Goal: Communication & Community: Answer question/provide support

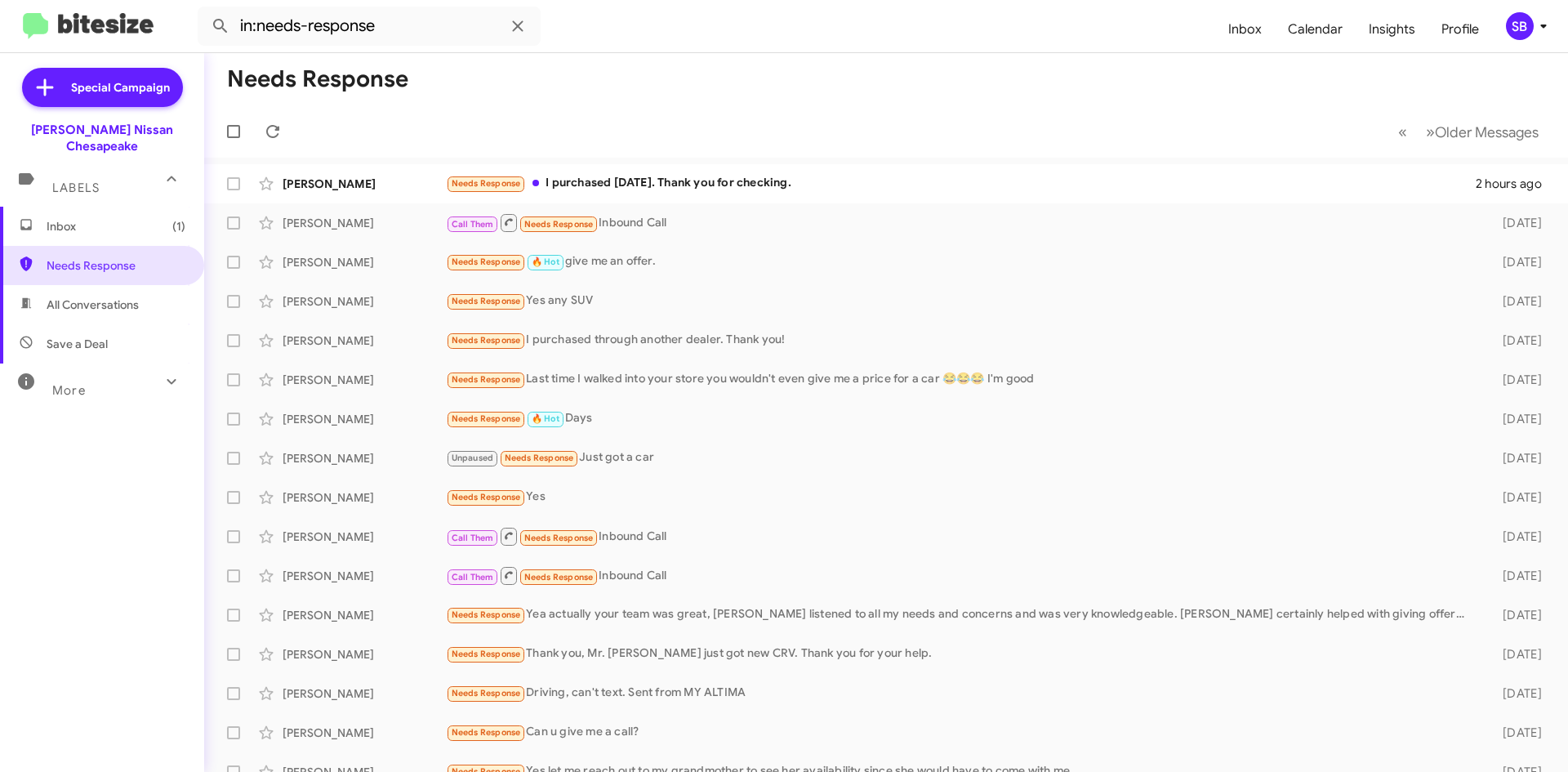
click at [92, 296] on span "All Conversations" at bounding box center [93, 304] width 92 height 16
type input "in:all-conversations"
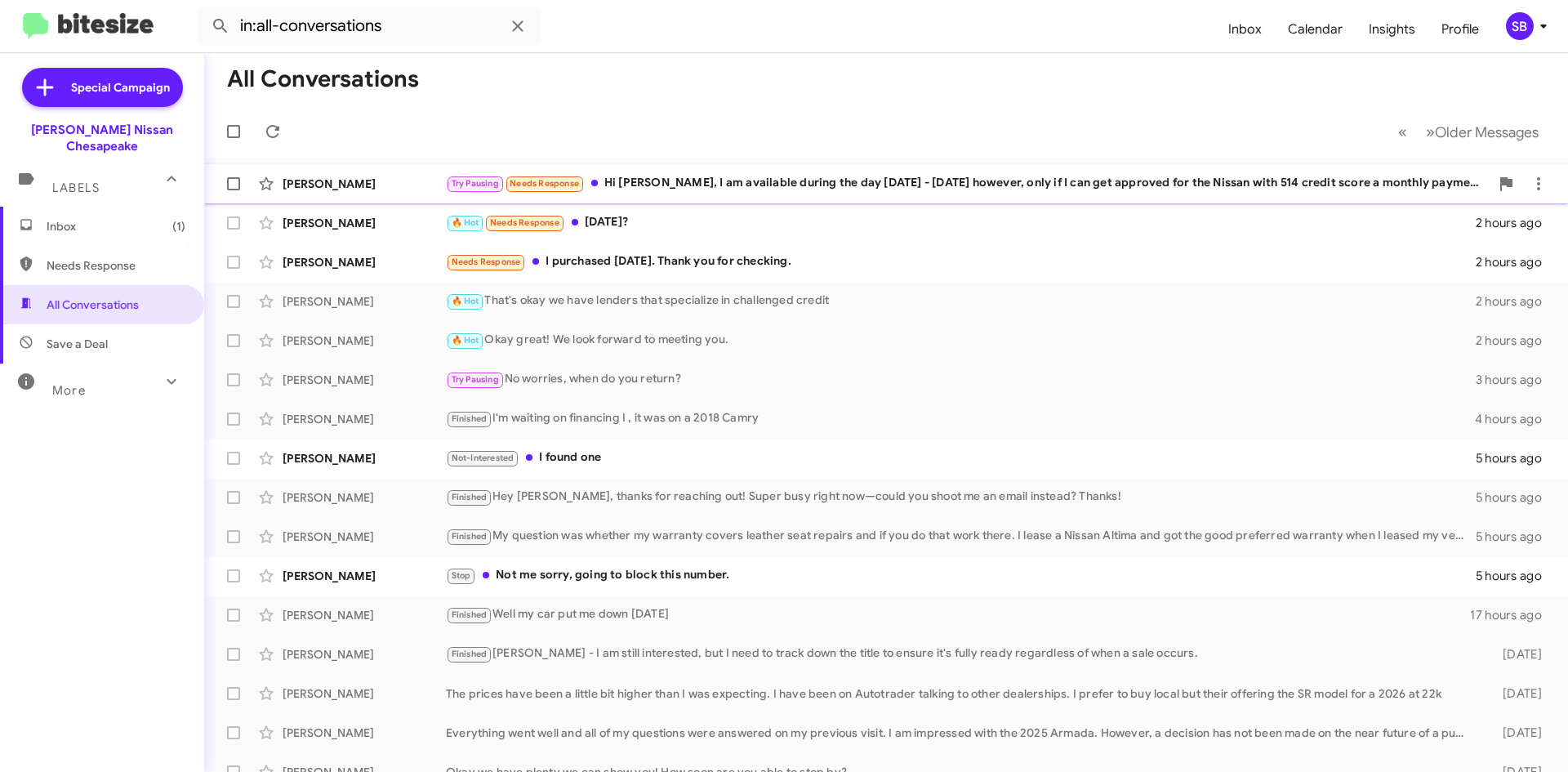
click at [803, 176] on div "Try Pausing Needs Response Hi [PERSON_NAME], I am available during the day [DAT…" at bounding box center [967, 184] width 1044 height 19
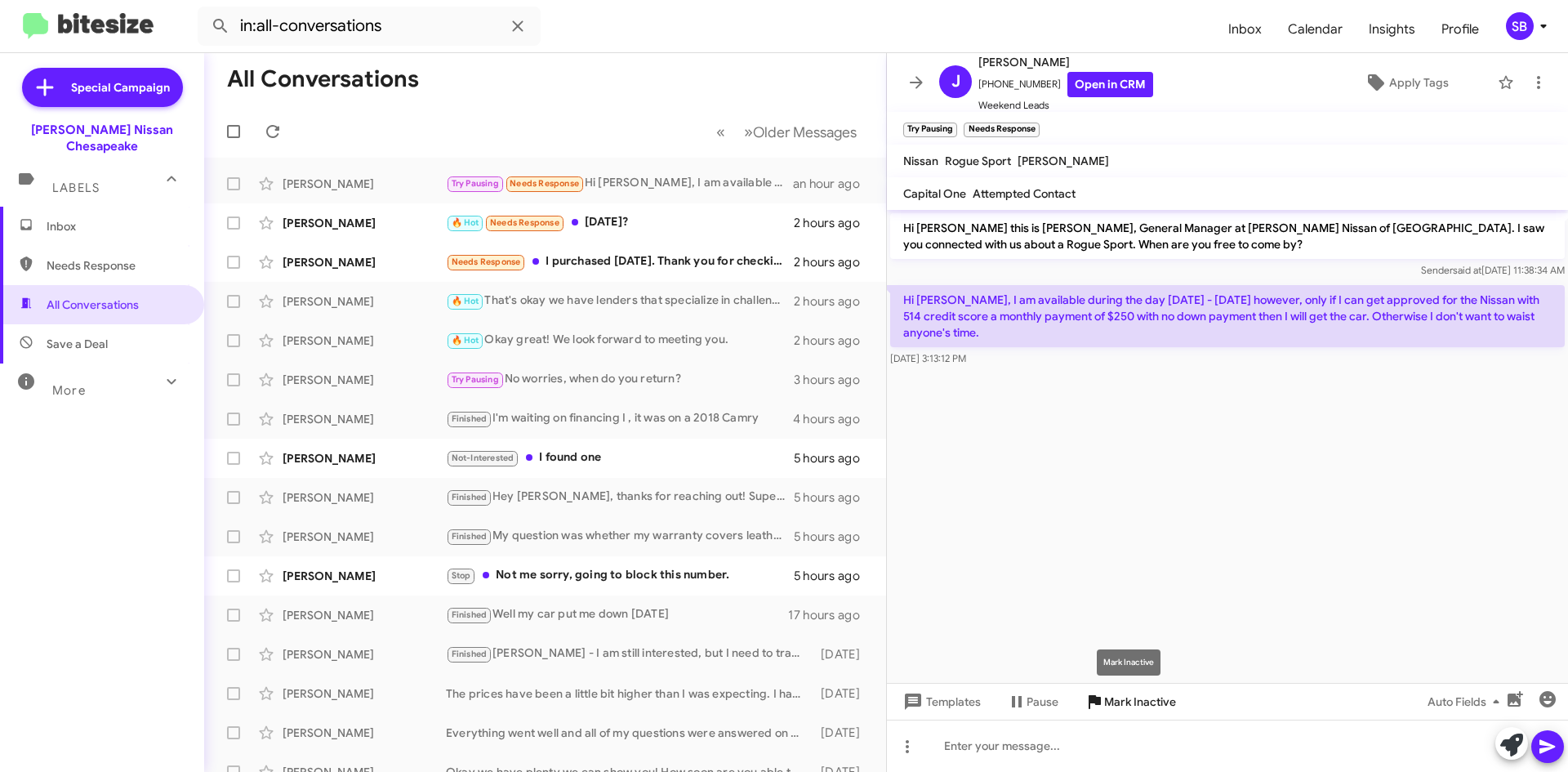
click at [1136, 701] on span "Mark Inactive" at bounding box center [1140, 702] width 72 height 30
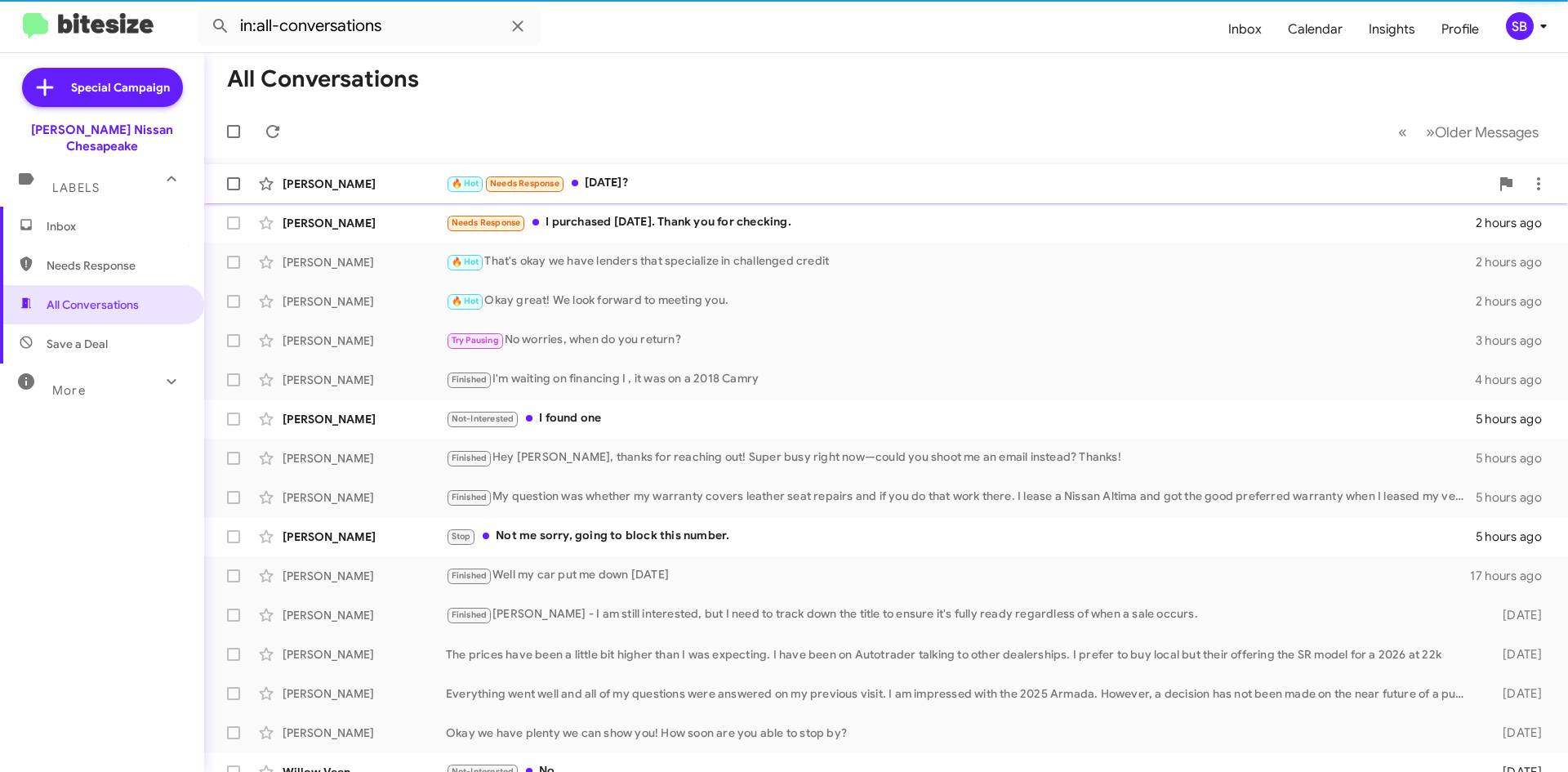
click at [671, 182] on div "🔥 Hot Needs Response [DATE]?" at bounding box center [967, 184] width 1044 height 19
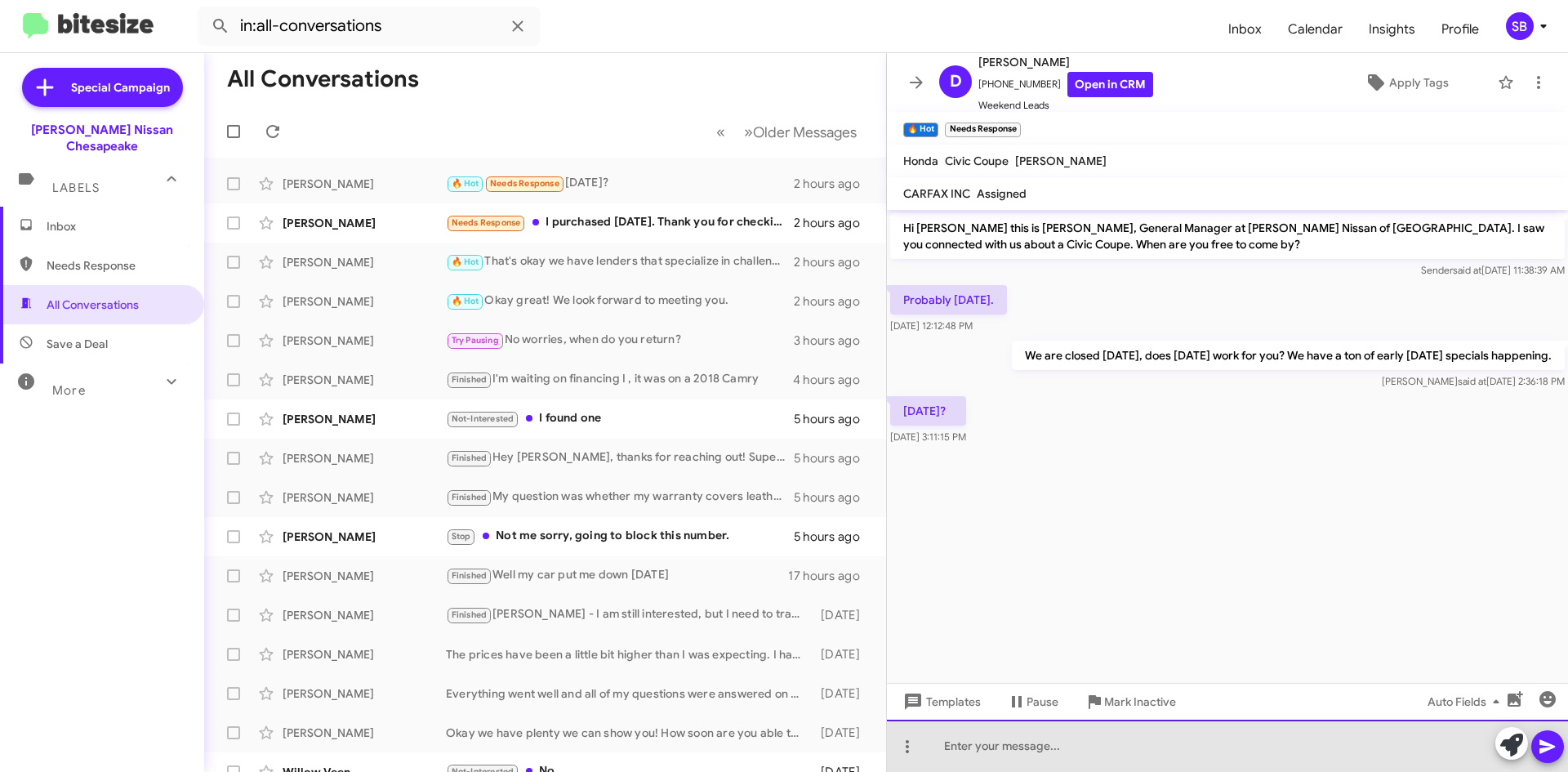
click at [1031, 749] on div at bounding box center [1227, 746] width 681 height 53
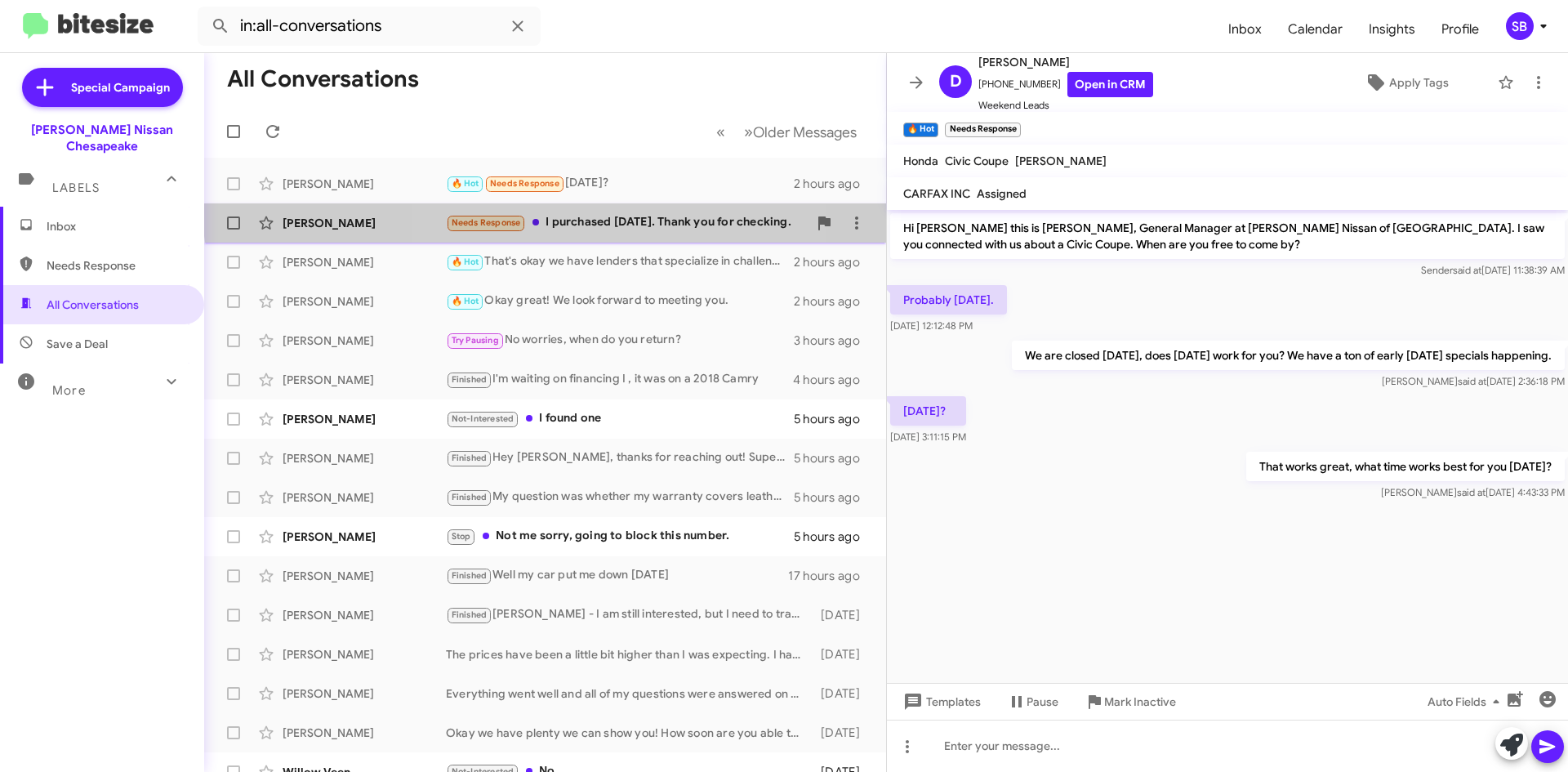
click at [636, 211] on div "[PERSON_NAME] Needs Response I purchased [DATE]. Thank you for checking. 2 hour…" at bounding box center [545, 223] width 656 height 33
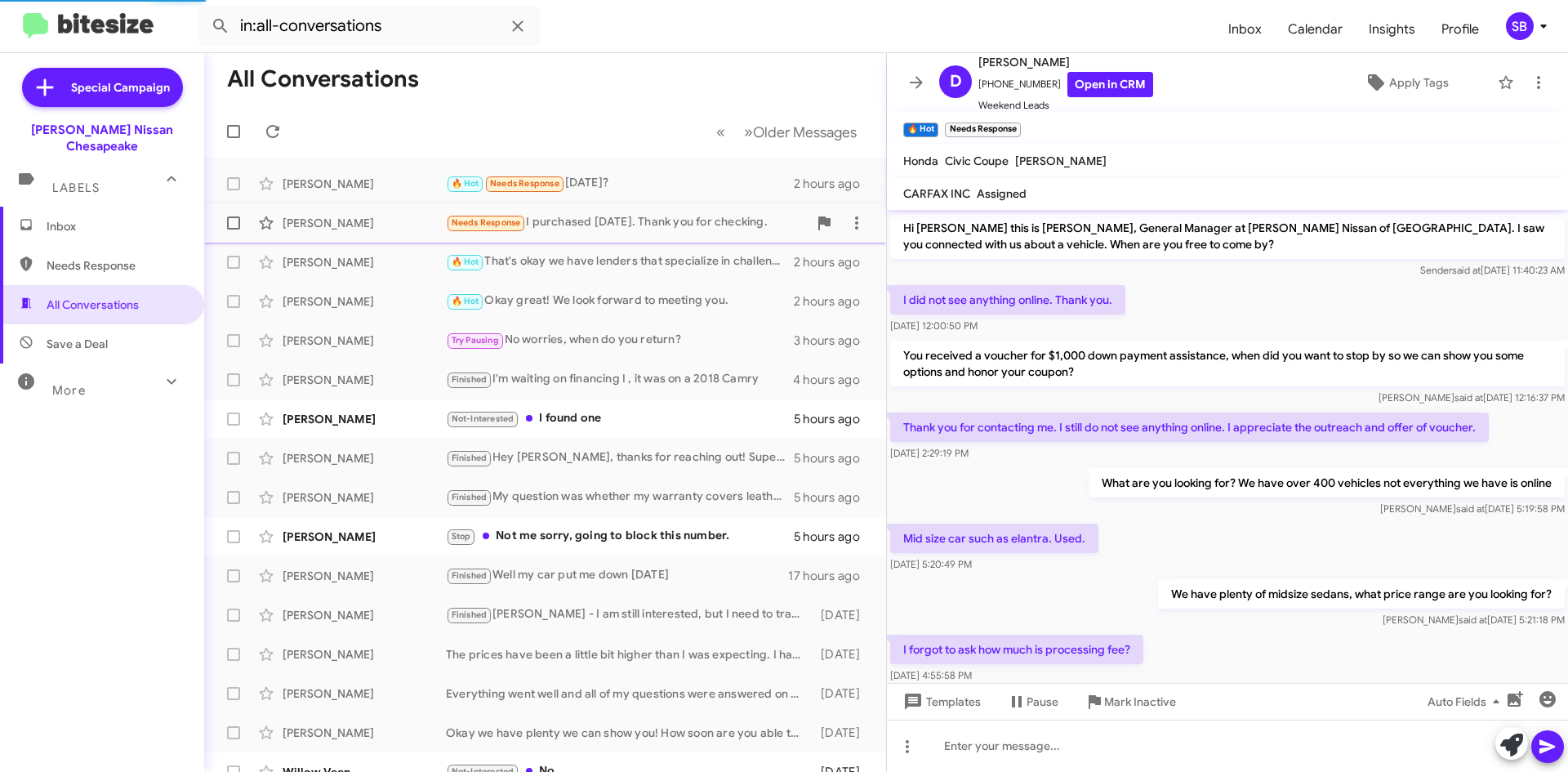
scroll to position [275, 0]
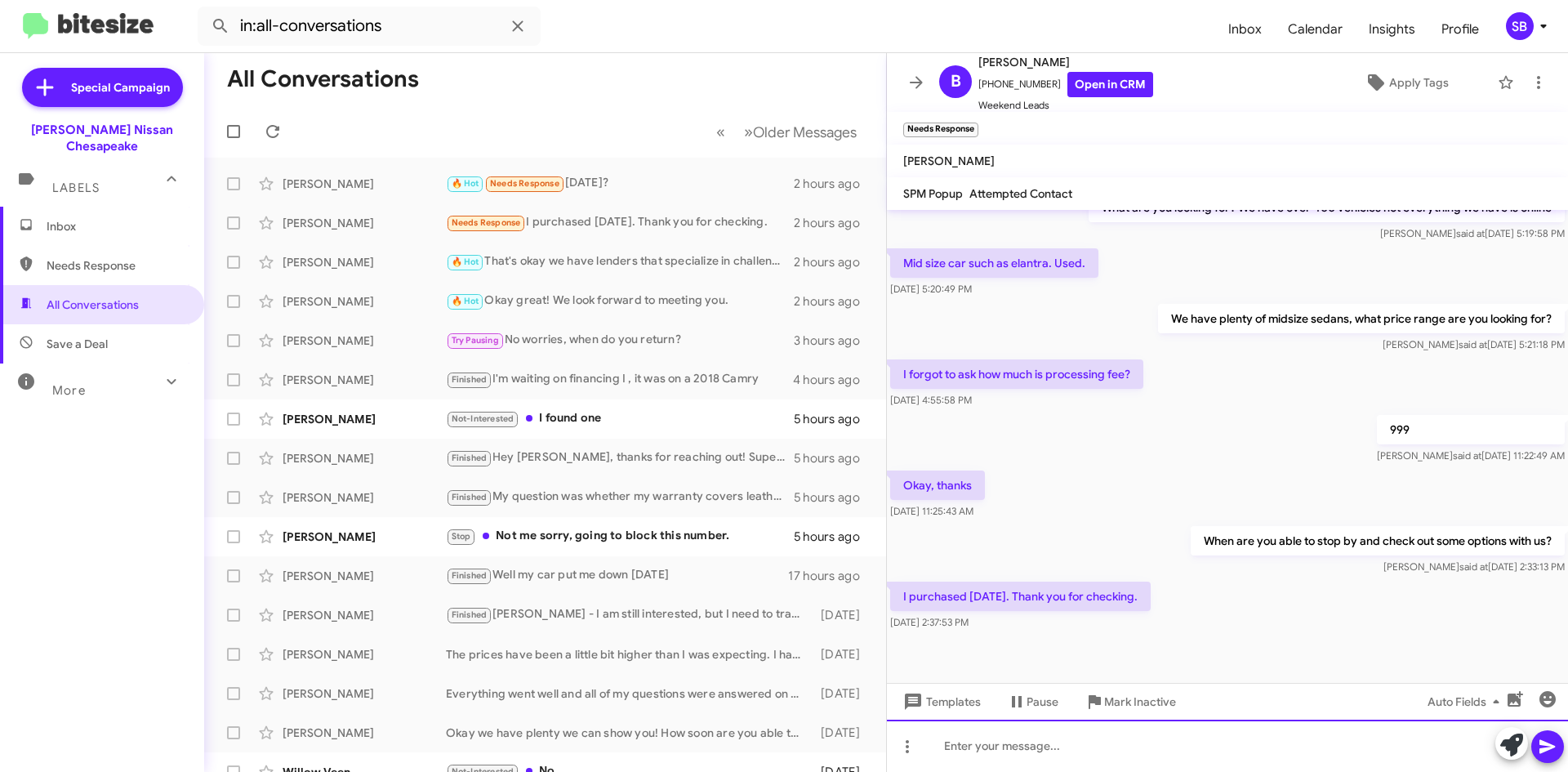
click at [1047, 742] on div at bounding box center [1227, 746] width 681 height 53
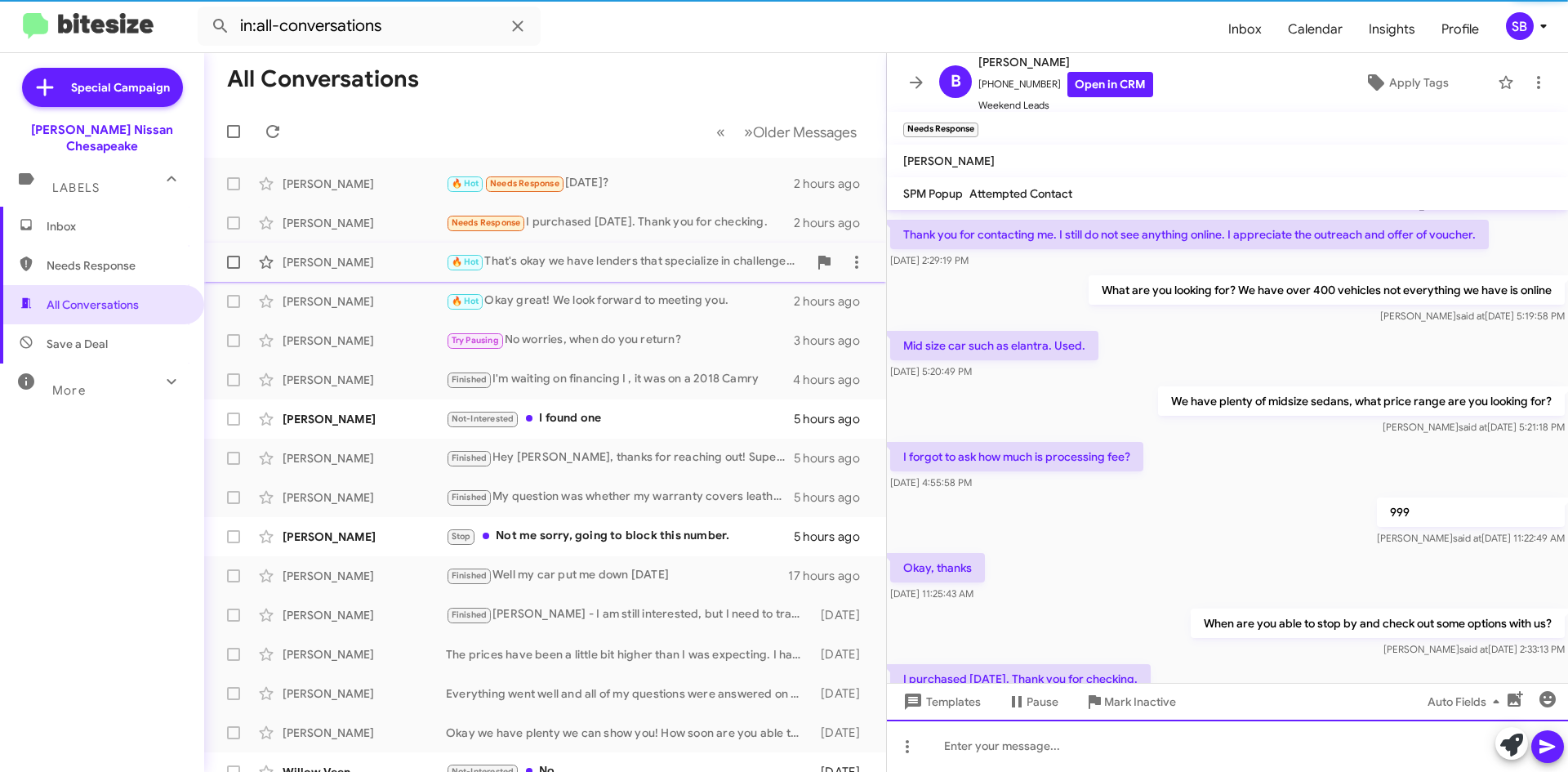
scroll to position [335, 0]
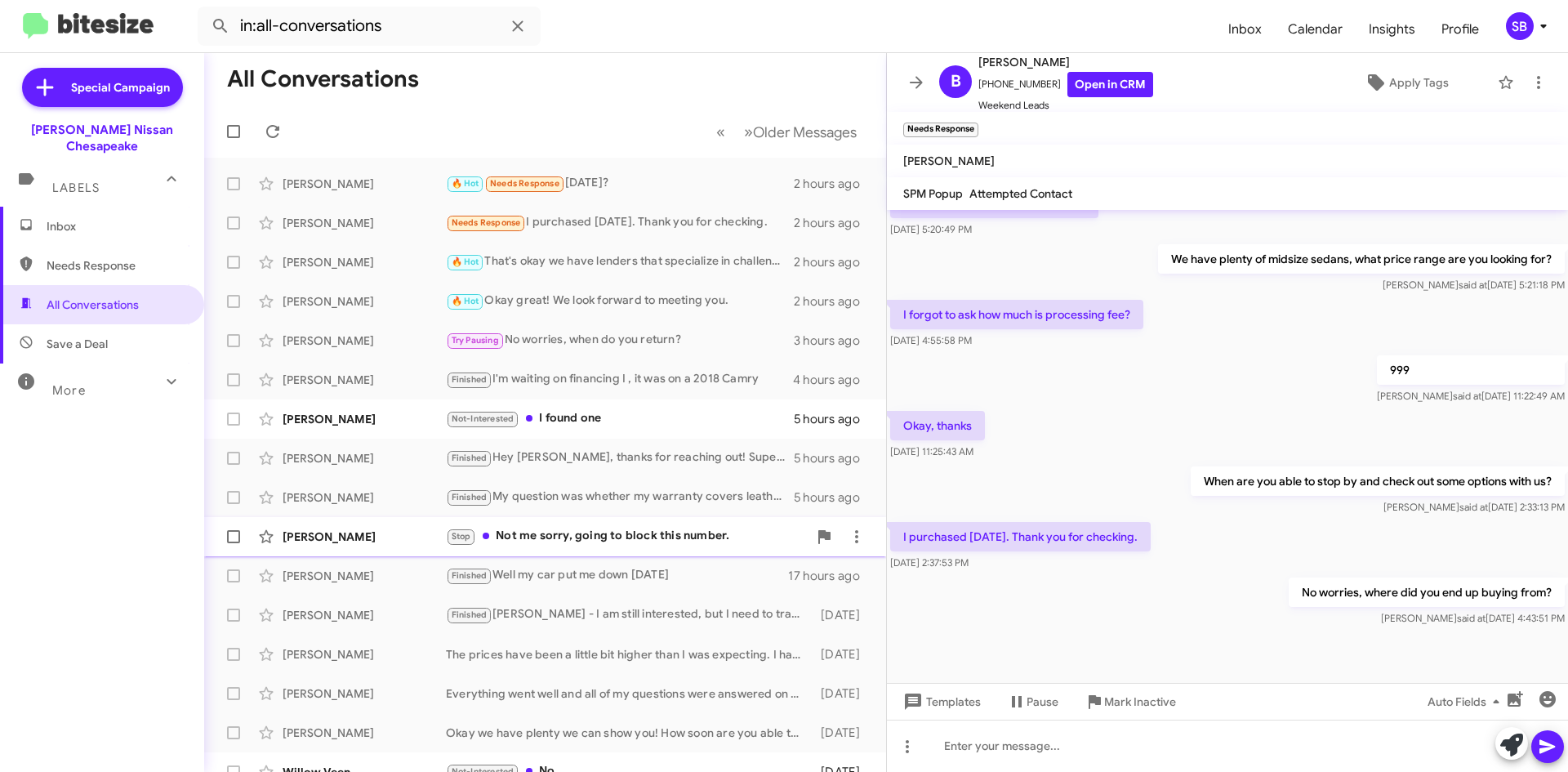
click at [602, 533] on div "Stop Not me sorry, going to block this number." at bounding box center [626, 537] width 361 height 19
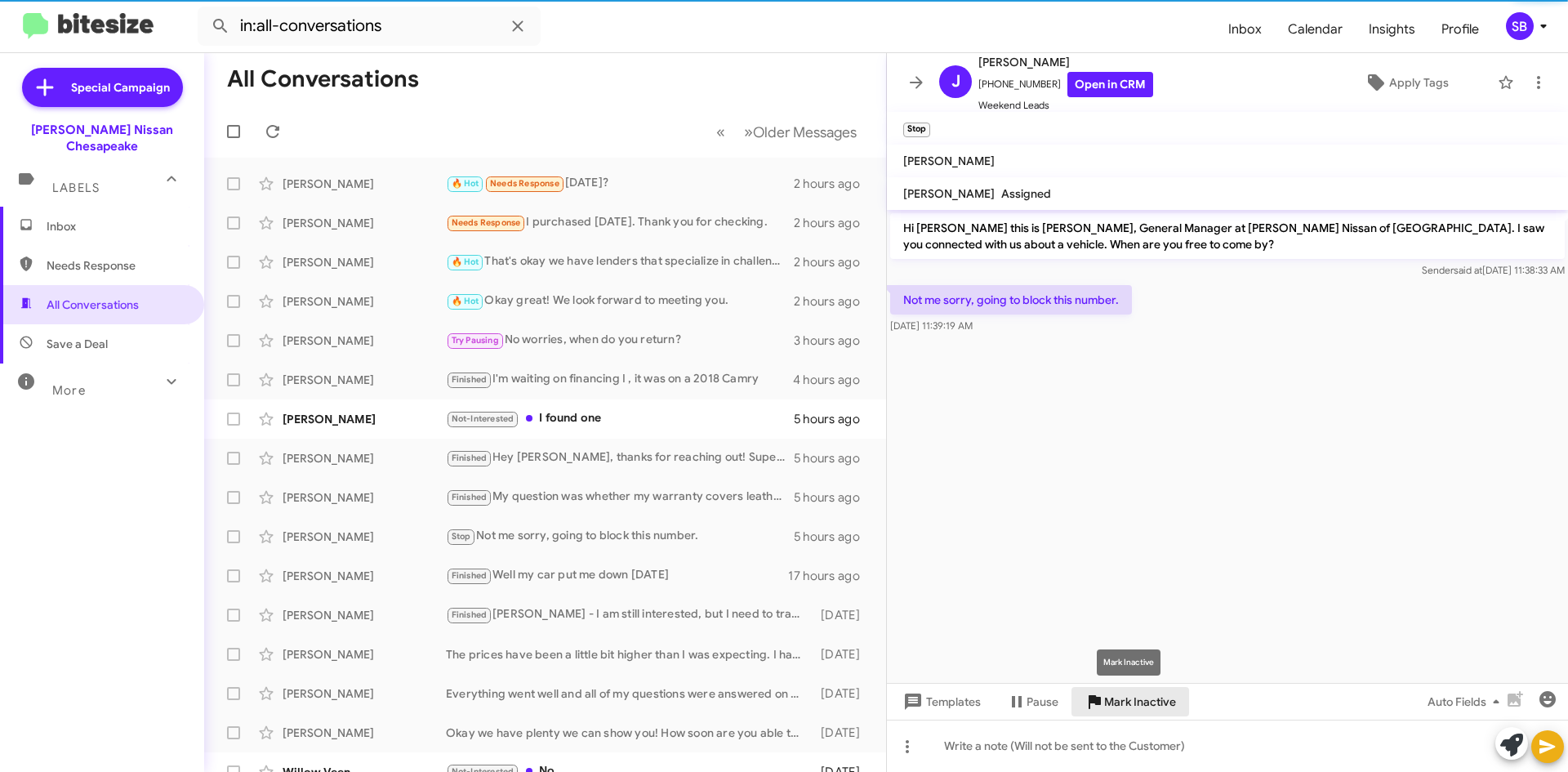
click at [1144, 709] on span "Mark Inactive" at bounding box center [1140, 702] width 72 height 30
